Goal: Task Accomplishment & Management: Manage account settings

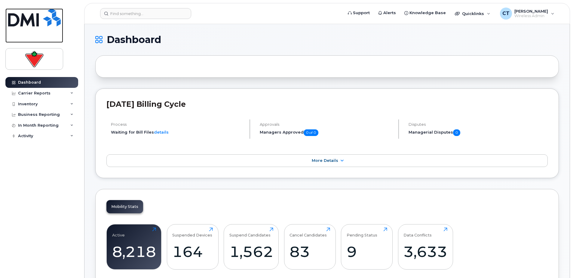
click at [17, 18] on img at bounding box center [34, 17] width 53 height 18
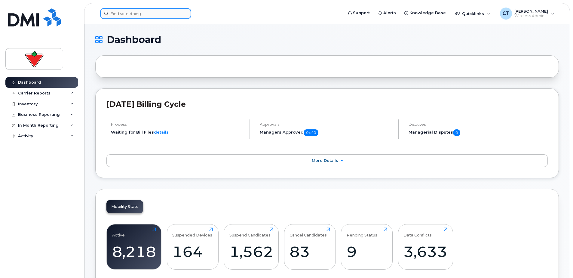
click at [130, 14] on input at bounding box center [145, 13] width 91 height 11
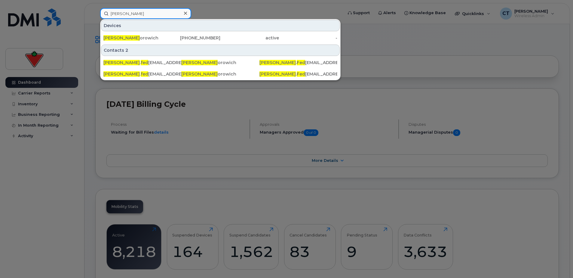
type input "[PERSON_NAME]"
click at [145, 38] on div "[PERSON_NAME] Fed orowich" at bounding box center [132, 38] width 59 height 6
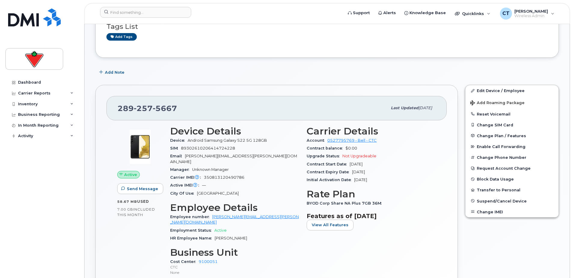
scroll to position [60, 0]
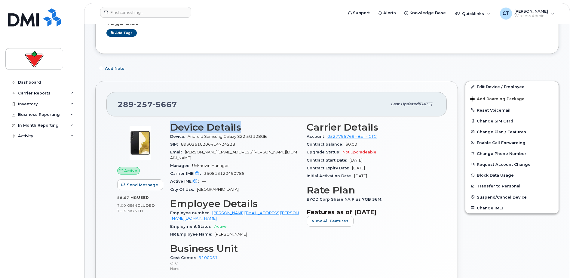
drag, startPoint x: 170, startPoint y: 128, endPoint x: 246, endPoint y: 133, distance: 76.8
click at [245, 133] on div "Device Details Device Android Samsung Galaxy S22 5G 128GB SIM [TECHNICAL_ID] Em…" at bounding box center [235, 199] width 136 height 162
drag, startPoint x: 246, startPoint y: 133, endPoint x: 253, endPoint y: 132, distance: 6.6
click at [253, 132] on h3 "Device Details" at bounding box center [234, 127] width 129 height 11
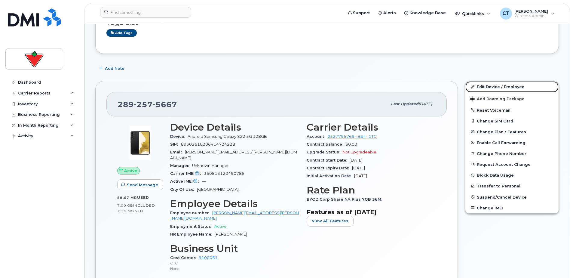
click at [491, 88] on link "Edit Device / Employee" at bounding box center [511, 86] width 93 height 11
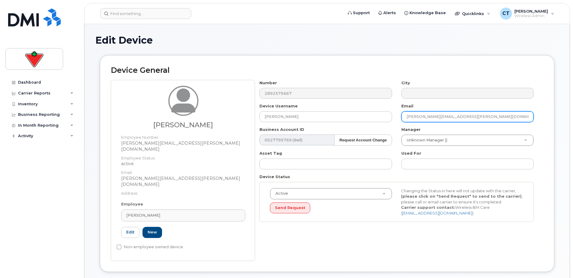
click at [446, 117] on input "[PERSON_NAME][EMAIL_ADDRESS][PERSON_NAME][DOMAIN_NAME]" at bounding box center [467, 116] width 132 height 11
drag, startPoint x: 359, startPoint y: 117, endPoint x: 325, endPoint y: 117, distance: 33.7
click at [325, 117] on div "Number 2892575667 City Device Username Tyler Fedorowich Email Amanda.Buck@marks…" at bounding box center [396, 153] width 283 height 146
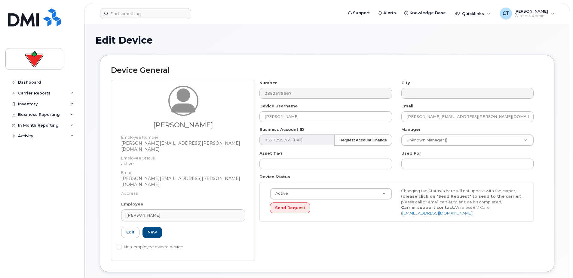
click at [322, 64] on div "Device General Amanda Buck Employee Number: amanda.buck@marks.com Employee Stat…" at bounding box center [327, 163] width 455 height 216
click at [321, 99] on div "Number 2892575667 City Device Username Tyler Fedorowich Email Amanda.Buck@marks…" at bounding box center [396, 153] width 283 height 146
click at [530, 16] on span "Wireless Admin" at bounding box center [531, 16] width 34 height 5
click at [439, 41] on h1 "Edit Device" at bounding box center [327, 40] width 464 height 11
click at [469, 13] on span "Quicklinks" at bounding box center [473, 13] width 22 height 5
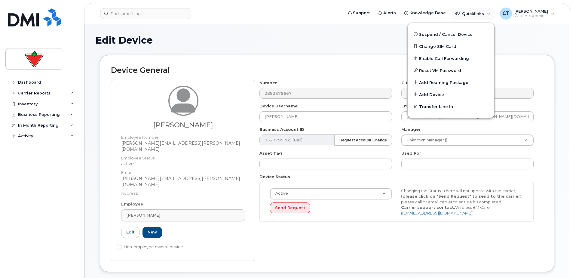
click at [316, 39] on h1 "Edit Device" at bounding box center [327, 40] width 464 height 11
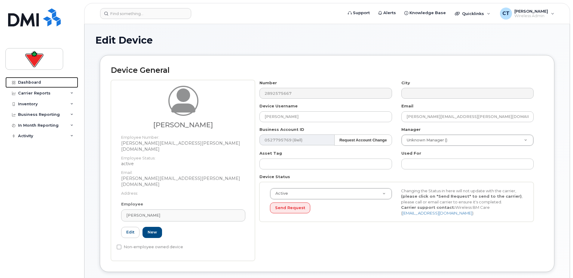
click at [33, 80] on div "Dashboard" at bounding box center [29, 82] width 23 height 5
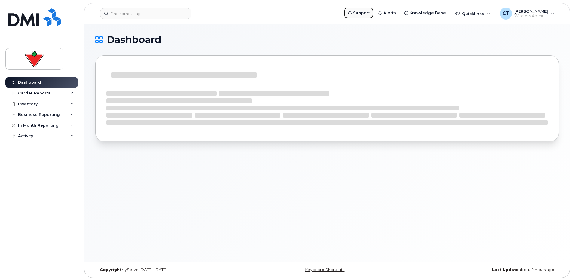
click at [367, 14] on span "Support" at bounding box center [361, 13] width 17 height 6
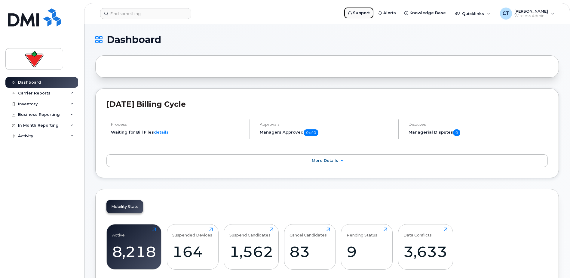
click at [366, 13] on span "Support" at bounding box center [361, 13] width 17 height 6
drag, startPoint x: 89, startPoint y: 34, endPoint x: 266, endPoint y: 57, distance: 178.6
drag, startPoint x: 266, startPoint y: 57, endPoint x: 300, endPoint y: 41, distance: 37.9
click at [292, 39] on h1 "Dashboard" at bounding box center [325, 40] width 461 height 10
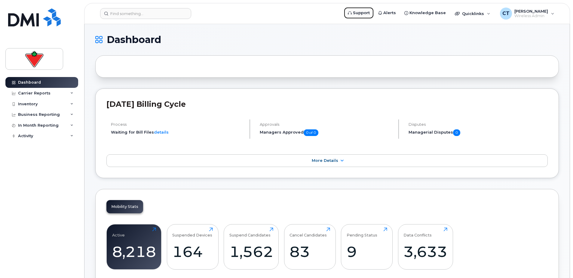
click at [367, 14] on span "Support" at bounding box center [361, 13] width 17 height 6
